Goal: Navigation & Orientation: Find specific page/section

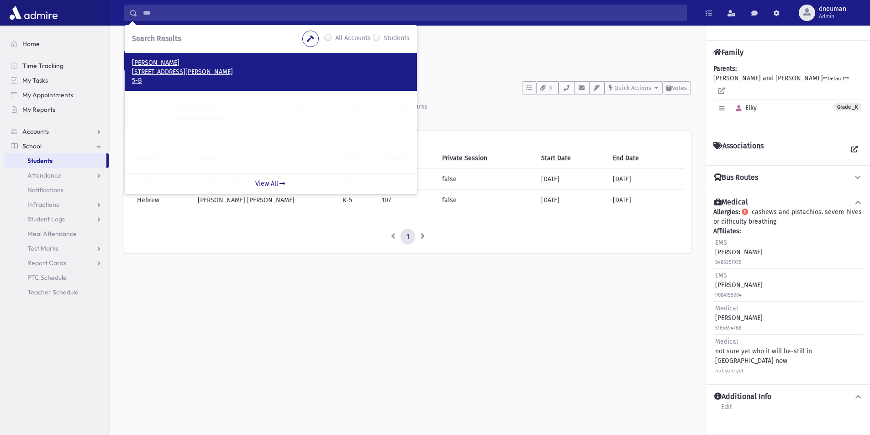
click at [226, 72] on p "[STREET_ADDRESS][PERSON_NAME]" at bounding box center [271, 72] width 278 height 9
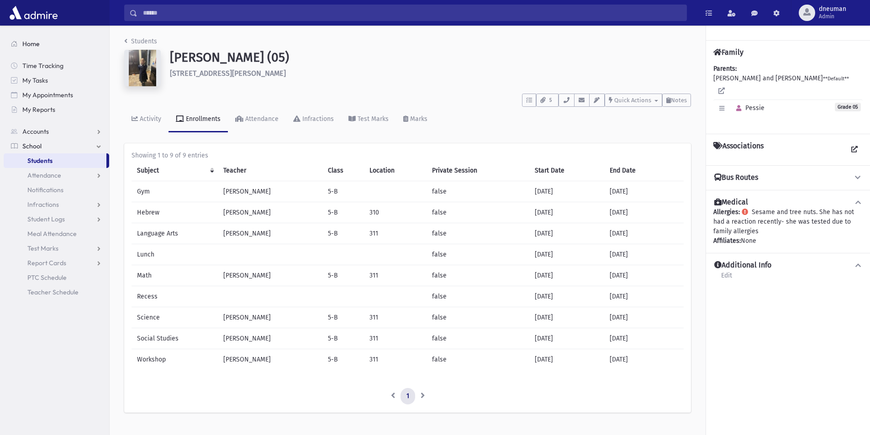
click at [36, 47] on span "Home" at bounding box center [30, 44] width 17 height 8
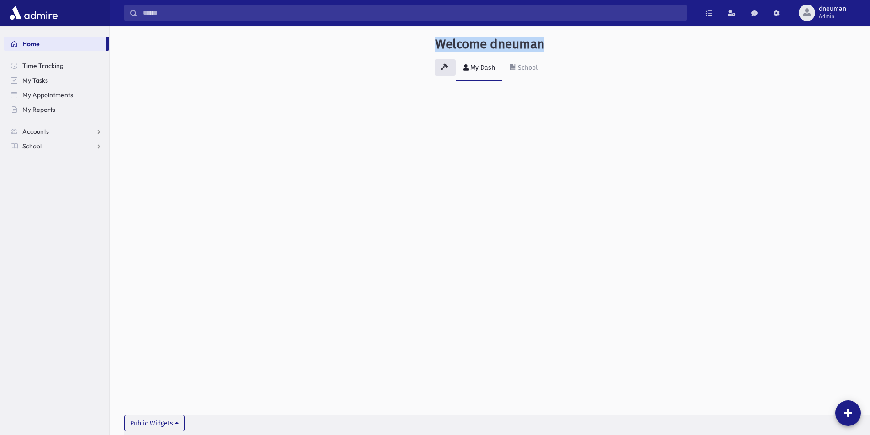
drag, startPoint x: 545, startPoint y: 45, endPoint x: 436, endPoint y: 35, distance: 109.5
click at [436, 35] on div "Welcome dneuman My Dash School Public Widgets" at bounding box center [490, 66] width 760 height 81
click at [430, 40] on div "Welcome dneuman" at bounding box center [490, 46] width 722 height 19
drag, startPoint x: 435, startPoint y: 41, endPoint x: 590, endPoint y: 44, distance: 155.3
click at [590, 44] on div "Welcome dneuman" at bounding box center [490, 46] width 722 height 19
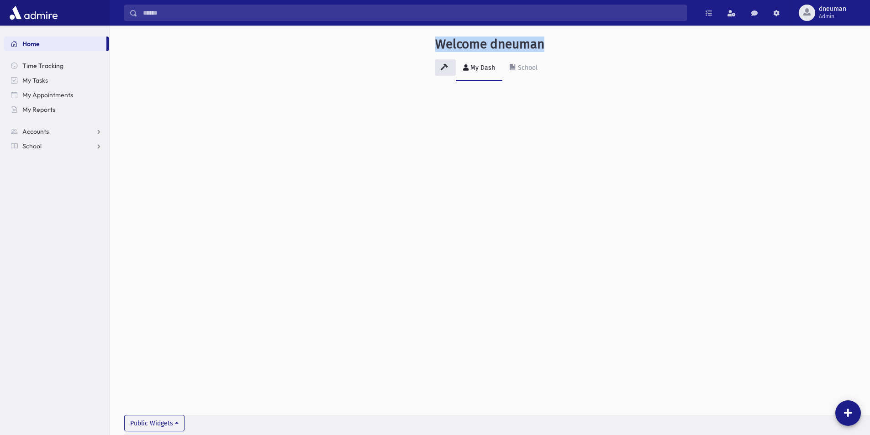
click at [590, 44] on div "Welcome dneuman" at bounding box center [490, 46] width 722 height 19
drag, startPoint x: 543, startPoint y: 51, endPoint x: 428, endPoint y: 47, distance: 115.2
click at [428, 47] on div "Welcome dneuman" at bounding box center [490, 46] width 722 height 19
click at [558, 129] on div "Welcome dneuman My Dash School Public Widgets" at bounding box center [490, 231] width 760 height 410
